Goal: Information Seeking & Learning: Learn about a topic

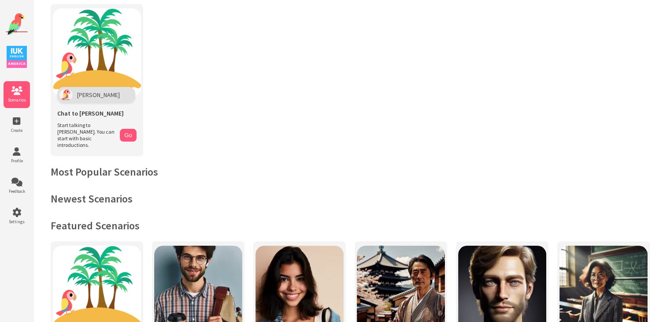
scroll to position [149, 0]
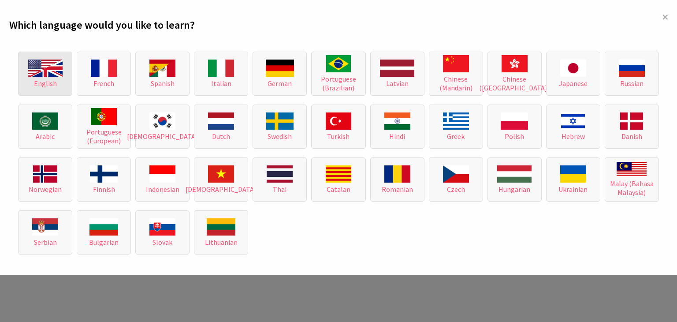
click at [49, 72] on img at bounding box center [45, 67] width 34 height 17
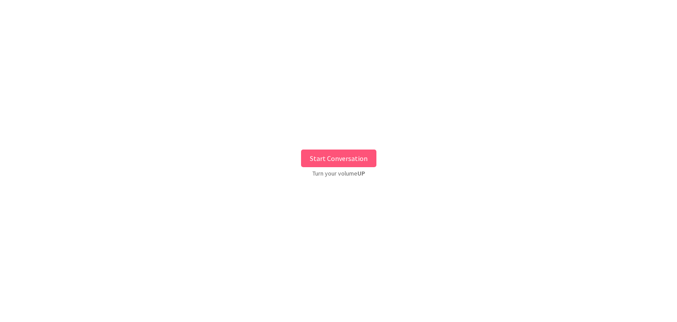
click at [321, 151] on button "Start Conversation" at bounding box center [338, 158] width 75 height 18
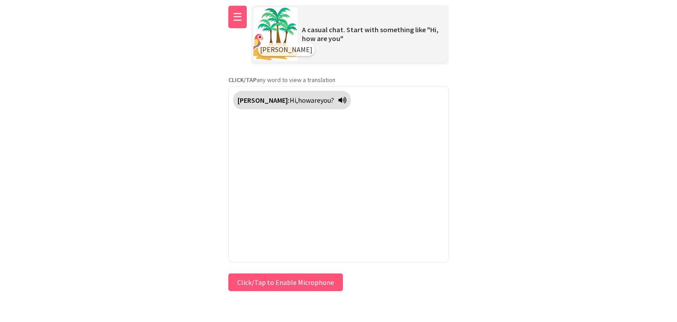
click at [242, 14] on button "☰" at bounding box center [237, 17] width 19 height 22
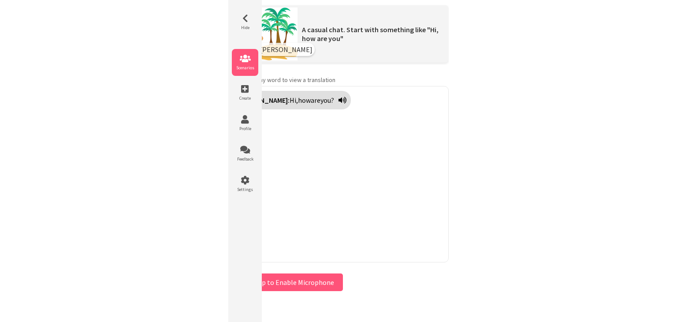
click at [245, 60] on icon at bounding box center [245, 58] width 26 height 9
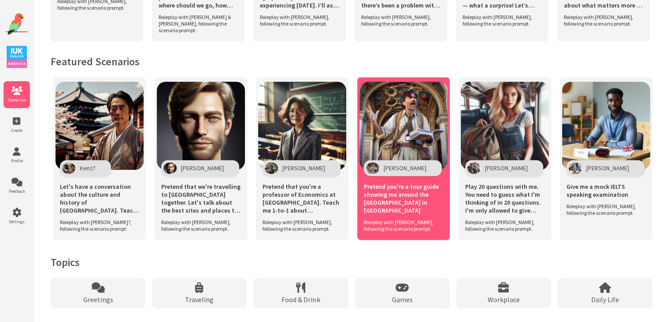
scroll to position [593, 0]
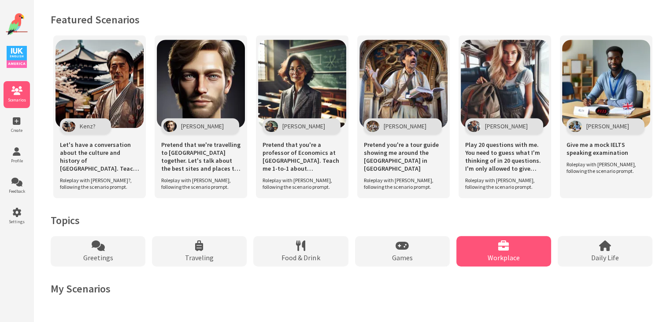
click at [499, 250] on icon at bounding box center [503, 245] width 11 height 11
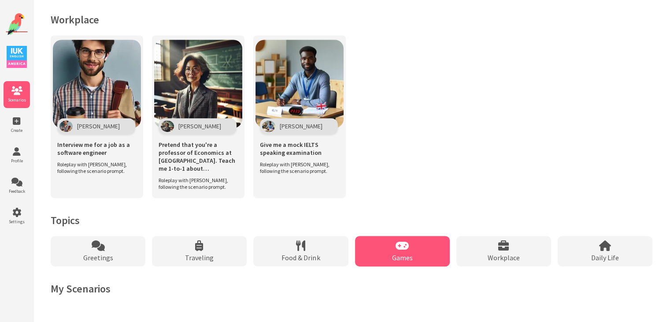
click at [421, 246] on div "Games" at bounding box center [402, 251] width 95 height 30
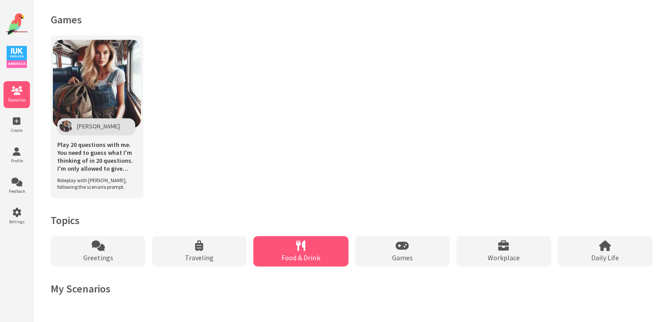
click at [305, 237] on div "Food & Drink" at bounding box center [300, 251] width 95 height 30
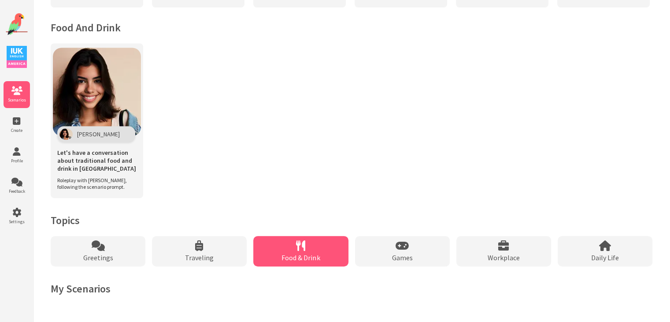
scroll to position [405, 0]
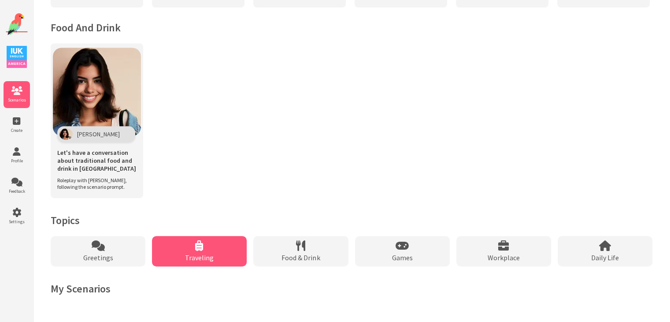
click at [223, 238] on div "Traveling" at bounding box center [199, 251] width 95 height 30
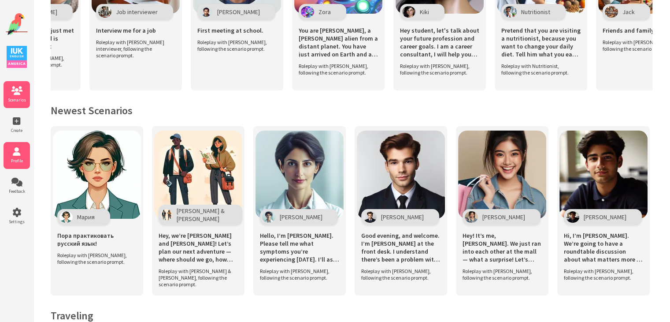
scroll to position [0, 2190]
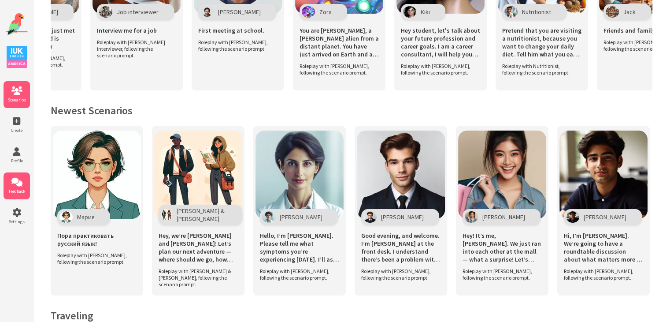
click at [17, 179] on icon at bounding box center [17, 182] width 26 height 9
